Goal: Task Accomplishment & Management: Use online tool/utility

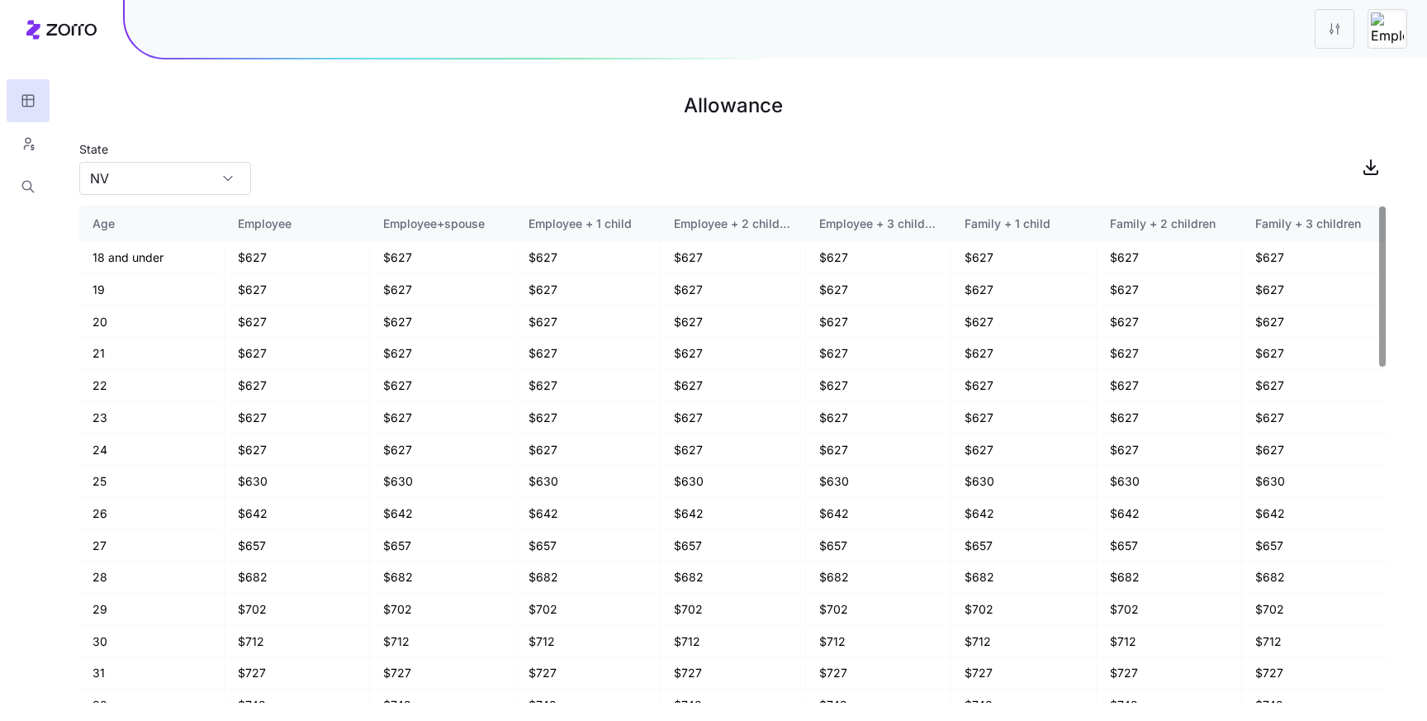
click at [77, 31] on icon at bounding box center [61, 30] width 70 height 20
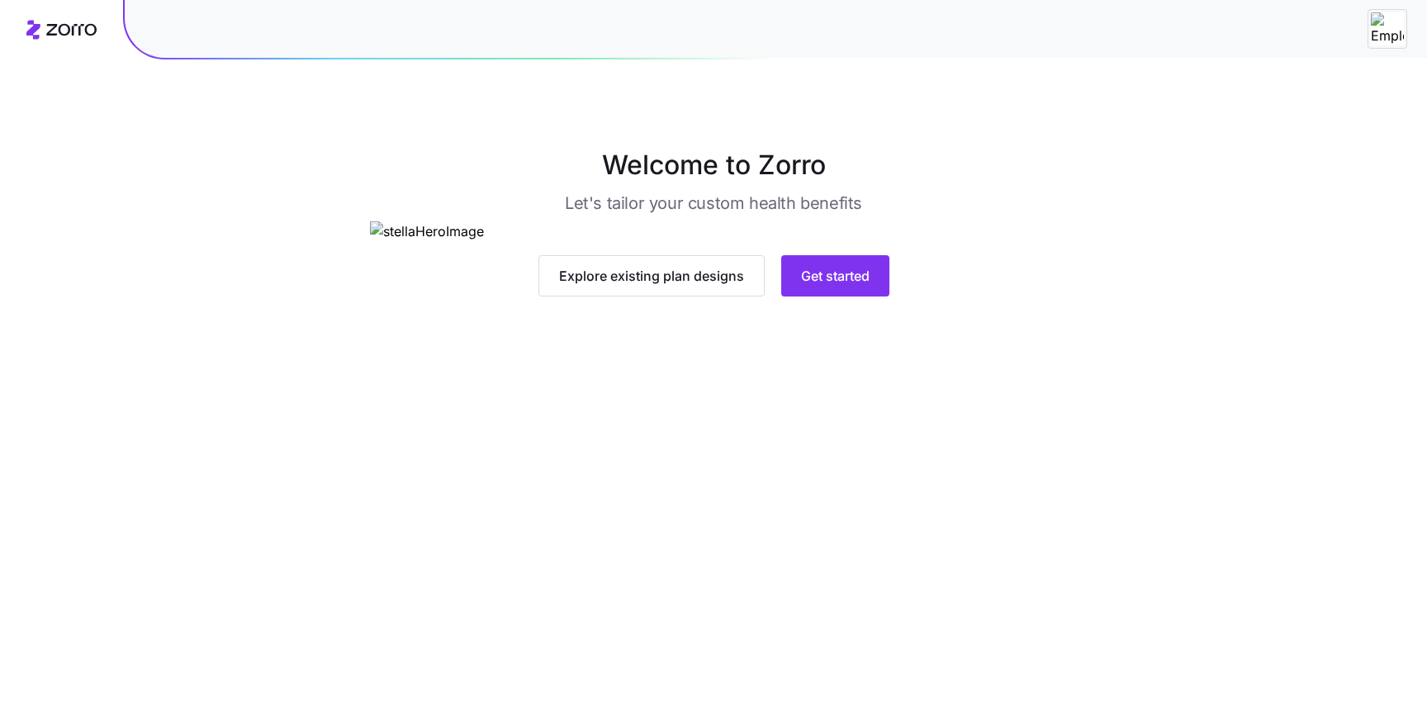
click at [1390, 24] on img at bounding box center [1387, 28] width 33 height 33
click at [1384, 24] on img at bounding box center [1387, 28] width 33 height 33
click at [838, 286] on span "Get started" at bounding box center [835, 276] width 69 height 20
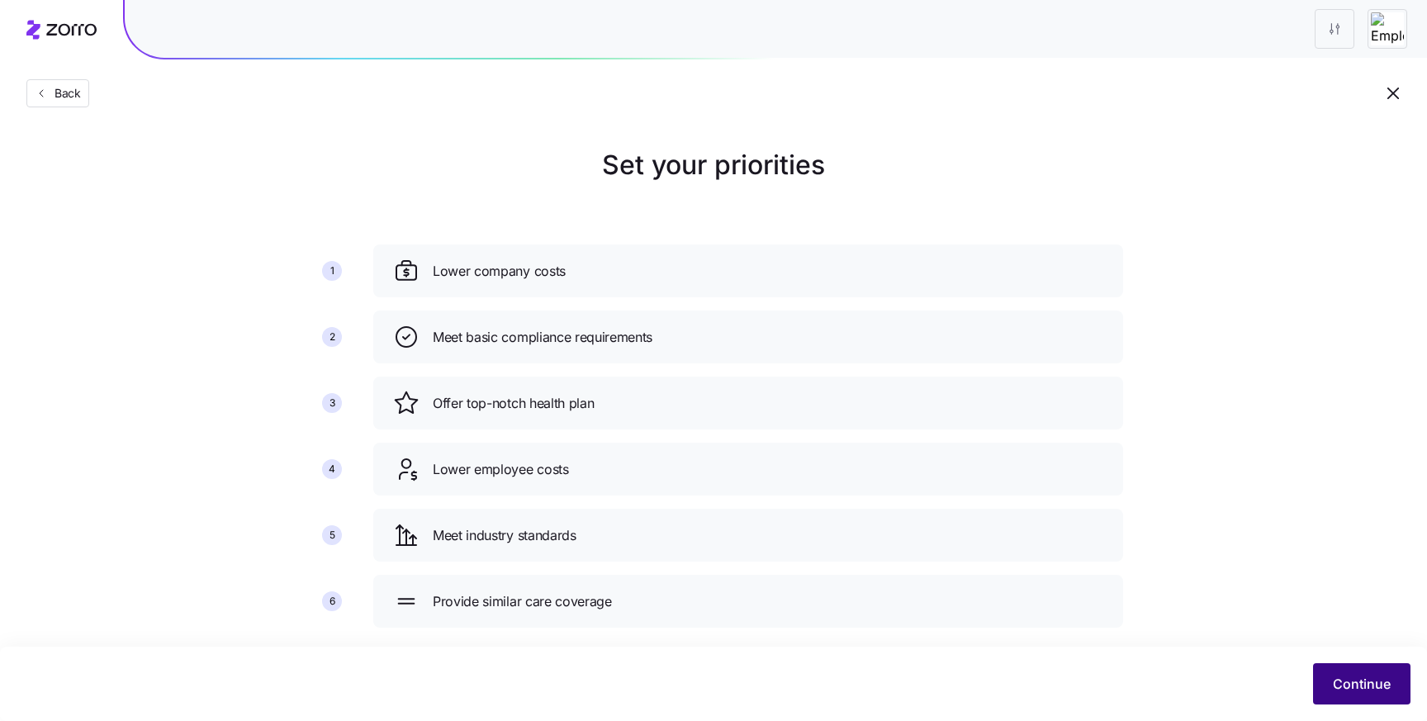
click at [1351, 677] on span "Continue" at bounding box center [1362, 684] width 58 height 20
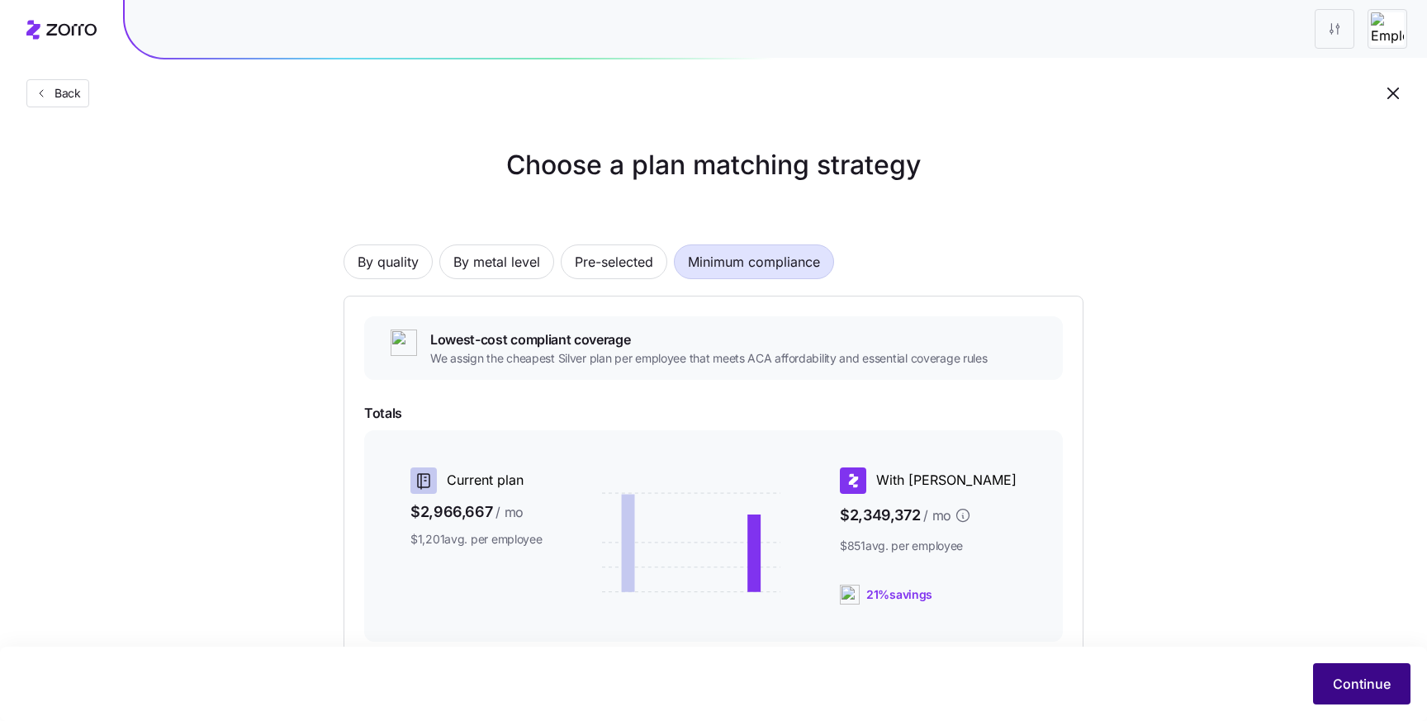
click at [1354, 669] on button "Continue" at bounding box center [1361, 683] width 97 height 41
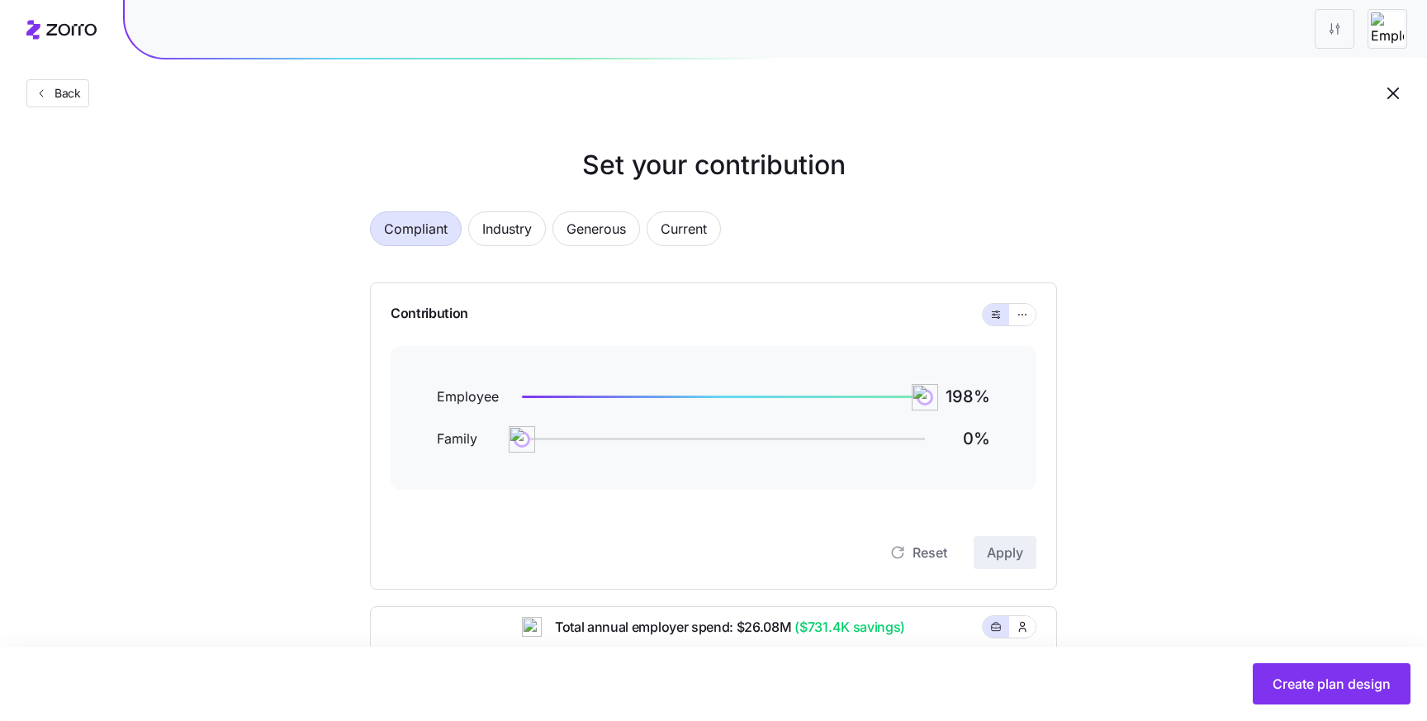
click at [1353, 686] on span "Create plan design" at bounding box center [1332, 684] width 118 height 20
